Goal: Check status: Check status

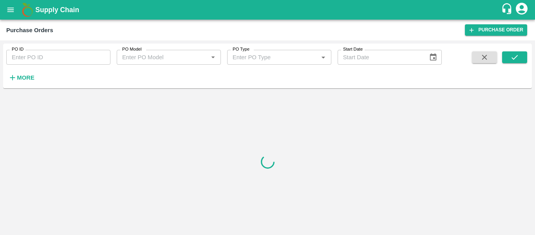
click at [33, 80] on strong "More" at bounding box center [26, 77] width 18 height 6
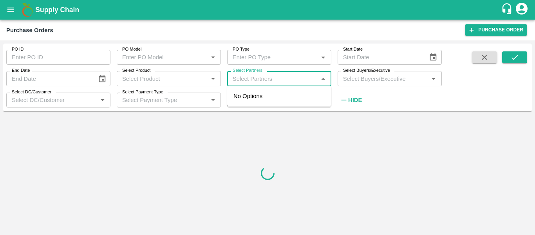
click at [239, 79] on input "Select Partners" at bounding box center [273, 78] width 87 height 10
paste input "9860904345"
type input "9860904345"
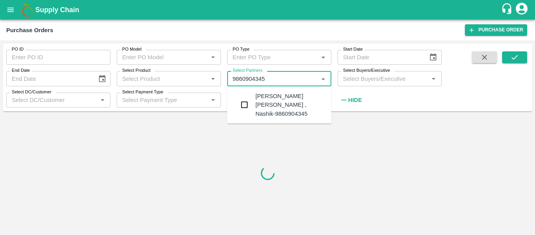
drag, startPoint x: 277, startPoint y: 99, endPoint x: 535, endPoint y: 88, distance: 257.6
click at [278, 99] on div "[PERSON_NAME] [PERSON_NAME] , Nashik-9860904345" at bounding box center [290, 105] width 70 height 26
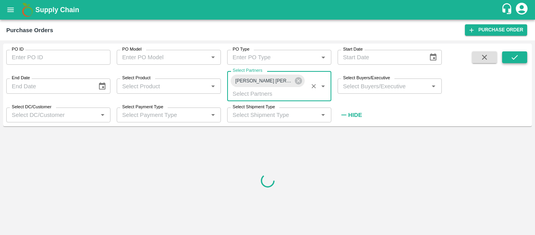
click at [512, 54] on icon "submit" at bounding box center [514, 57] width 9 height 9
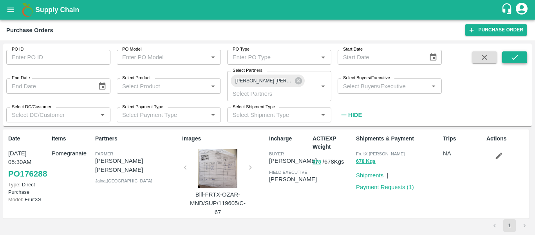
click at [516, 55] on icon "submit" at bounding box center [514, 57] width 9 height 9
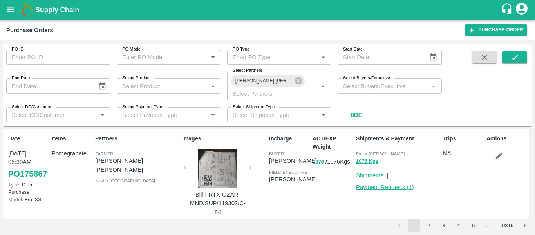
click at [377, 185] on link "Payment Requests ( 1 )" at bounding box center [385, 187] width 58 height 6
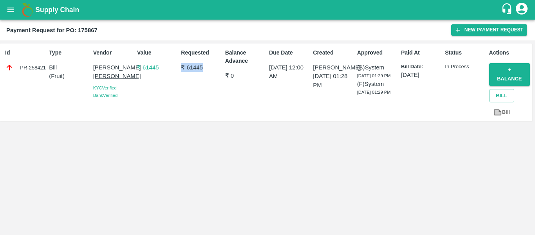
drag, startPoint x: 181, startPoint y: 69, endPoint x: 208, endPoint y: 73, distance: 27.6
click at [208, 73] on div "Requested ₹ 61445" at bounding box center [200, 82] width 44 height 74
drag, startPoint x: 206, startPoint y: 67, endPoint x: 179, endPoint y: 69, distance: 27.5
click at [179, 69] on div "Requested ₹ 61445" at bounding box center [200, 82] width 44 height 74
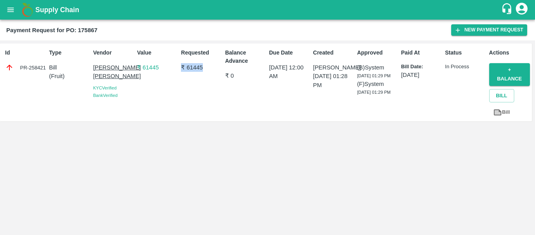
click at [183, 69] on p "₹ 61445" at bounding box center [201, 67] width 41 height 9
drag, startPoint x: 186, startPoint y: 68, endPoint x: 216, endPoint y: 70, distance: 29.8
click at [216, 70] on p "₹ 61445" at bounding box center [201, 67] width 41 height 9
drag, startPoint x: 444, startPoint y: 65, endPoint x: 478, endPoint y: 67, distance: 33.7
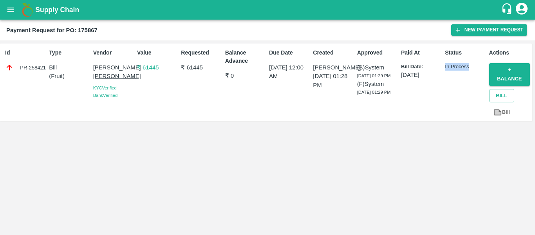
click at [478, 67] on div "Status In Process" at bounding box center [464, 82] width 44 height 74
click at [470, 66] on p "In Process" at bounding box center [465, 66] width 41 height 7
drag, startPoint x: 470, startPoint y: 66, endPoint x: 440, endPoint y: 67, distance: 30.2
click at [440, 67] on div "Id PR-258421 Type Bill ( Fruit ) Vendor Anil Ramesh Pawar KYC Verified Bank Ver…" at bounding box center [266, 82] width 532 height 78
click at [447, 65] on p "In Process" at bounding box center [465, 66] width 41 height 7
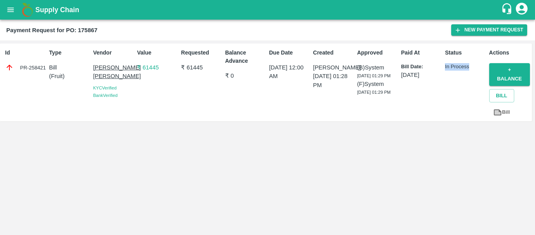
drag, startPoint x: 442, startPoint y: 65, endPoint x: 476, endPoint y: 68, distance: 33.5
click at [476, 68] on div "Status In Process" at bounding box center [464, 82] width 44 height 74
click at [473, 68] on p "In Process" at bounding box center [465, 66] width 41 height 7
drag, startPoint x: 470, startPoint y: 66, endPoint x: 445, endPoint y: 69, distance: 24.8
click at [445, 69] on p "In Process" at bounding box center [465, 66] width 41 height 7
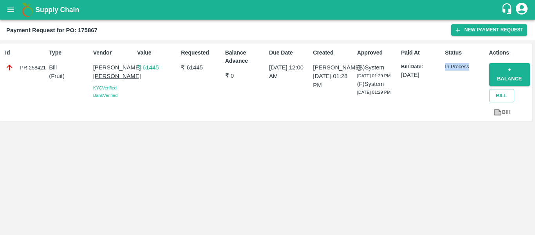
click at [445, 69] on p "In Process" at bounding box center [465, 66] width 41 height 7
drag, startPoint x: 366, startPoint y: 108, endPoint x: 358, endPoint y: 65, distance: 43.9
click at [358, 65] on div "(B) System 13 Sep 2025, 01:29 PM (F) System 13 Sep 2025, 01:29 PM" at bounding box center [377, 79] width 41 height 33
click at [358, 65] on p "(B) System" at bounding box center [377, 67] width 41 height 9
drag, startPoint x: 368, startPoint y: 107, endPoint x: 357, endPoint y: 65, distance: 43.2
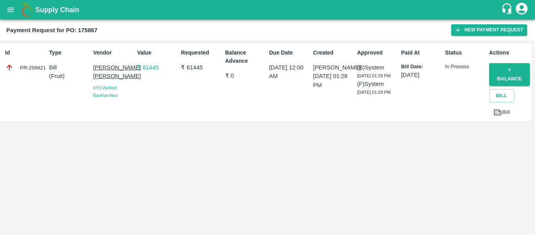
click at [357, 65] on div "(B) System 13 Sep 2025, 01:29 PM (F) System 13 Sep 2025, 01:29 PM" at bounding box center [377, 79] width 41 height 33
click at [357, 65] on p "(B) System" at bounding box center [377, 67] width 41 height 9
drag, startPoint x: 440, startPoint y: 64, endPoint x: 470, endPoint y: 64, distance: 29.8
click at [470, 64] on div "Id PR-258421 Type Bill ( Fruit ) Vendor Anil Ramesh Pawar KYC Verified Bank Ver…" at bounding box center [266, 82] width 532 height 78
click at [470, 64] on p "In Process" at bounding box center [465, 66] width 41 height 7
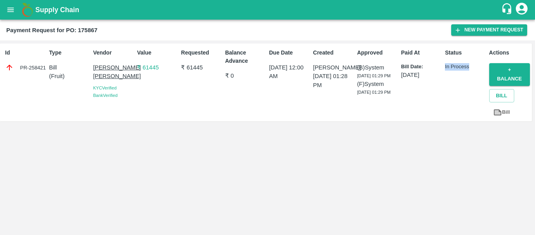
drag, startPoint x: 450, startPoint y: 66, endPoint x: 471, endPoint y: 67, distance: 20.8
click at [471, 67] on div "Status In Process" at bounding box center [464, 82] width 44 height 74
click at [471, 67] on p "In Process" at bounding box center [465, 66] width 41 height 7
drag, startPoint x: 444, startPoint y: 68, endPoint x: 476, endPoint y: 69, distance: 31.8
click at [476, 69] on div "Status In Process" at bounding box center [464, 82] width 44 height 74
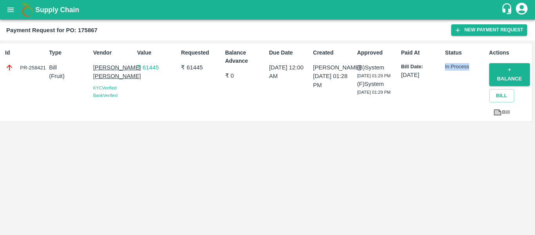
click at [469, 69] on p "In Process" at bounding box center [465, 66] width 41 height 7
drag, startPoint x: 444, startPoint y: 69, endPoint x: 472, endPoint y: 65, distance: 28.4
click at [472, 65] on div "Status In Process" at bounding box center [464, 82] width 44 height 74
click at [472, 65] on p "In Process" at bounding box center [465, 66] width 41 height 7
drag, startPoint x: 451, startPoint y: 64, endPoint x: 476, endPoint y: 67, distance: 25.6
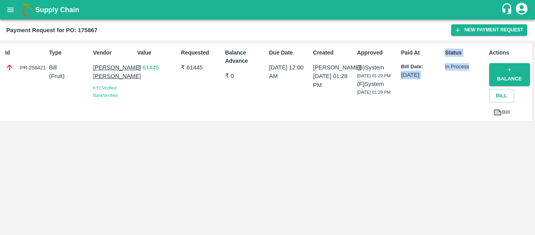
click at [476, 67] on div "Id PR-258421 Type Bill ( Fruit ) Vendor Anil Ramesh Pawar KYC Verified Bank Ver…" at bounding box center [266, 82] width 532 height 78
click at [476, 67] on p "In Process" at bounding box center [465, 66] width 41 height 7
drag, startPoint x: 468, startPoint y: 65, endPoint x: 436, endPoint y: 65, distance: 32.1
click at [436, 65] on div "Id PR-258421 Type Bill ( Fruit ) Vendor Anil Ramesh Pawar KYC Verified Bank Ver…" at bounding box center [266, 82] width 532 height 78
click at [438, 65] on p "Bill Date:" at bounding box center [421, 66] width 41 height 7
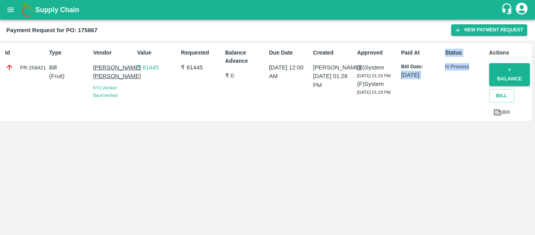
drag, startPoint x: 441, startPoint y: 66, endPoint x: 476, endPoint y: 68, distance: 34.1
click at [476, 68] on div "Id PR-258421 Type Bill ( Fruit ) Vendor Anil Ramesh Pawar KYC Verified Bank Ver…" at bounding box center [266, 82] width 532 height 78
click at [476, 67] on p "In Process" at bounding box center [465, 66] width 41 height 7
drag, startPoint x: 472, startPoint y: 65, endPoint x: 445, endPoint y: 67, distance: 27.1
click at [445, 67] on p "In Process" at bounding box center [465, 66] width 41 height 7
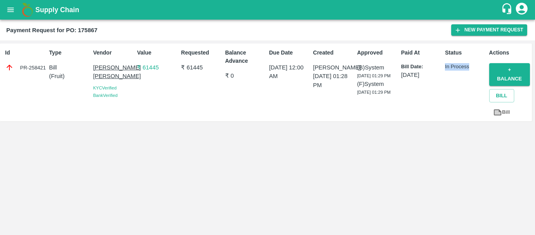
click at [445, 67] on p "In Process" at bounding box center [465, 66] width 41 height 7
